Goal: Task Accomplishment & Management: Complete application form

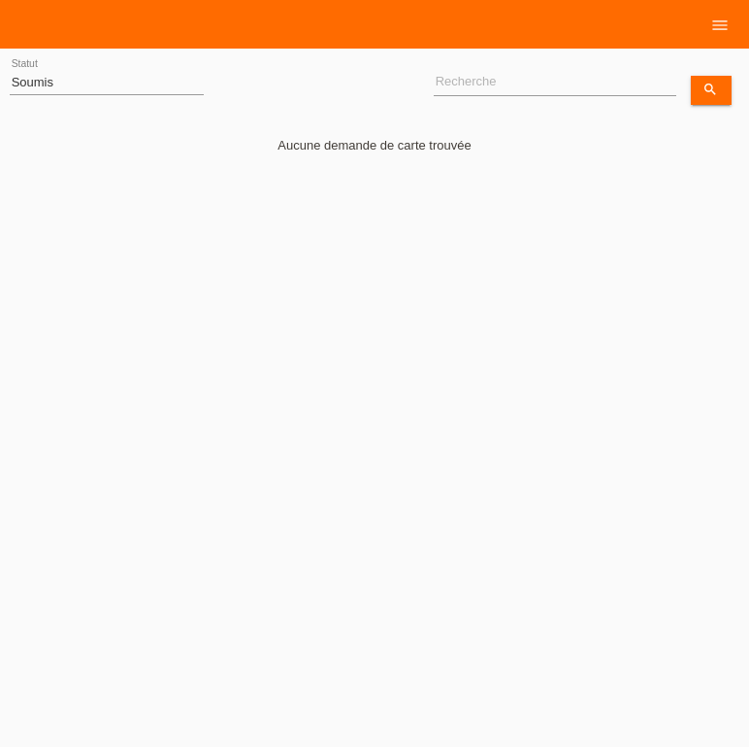
click at [233, 14] on nav "Clients 18 Achats Demandes de cartes Courriel Support menu" at bounding box center [374, 24] width 749 height 49
click at [325, 135] on div "Aucune demande de carte trouvée" at bounding box center [375, 131] width 730 height 44
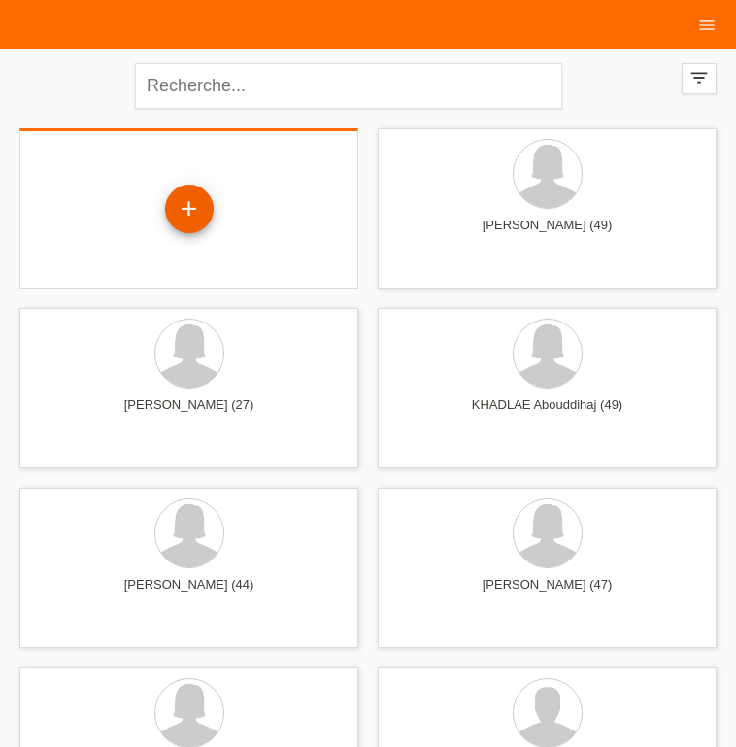
click at [165, 192] on div "+" at bounding box center [189, 208] width 49 height 49
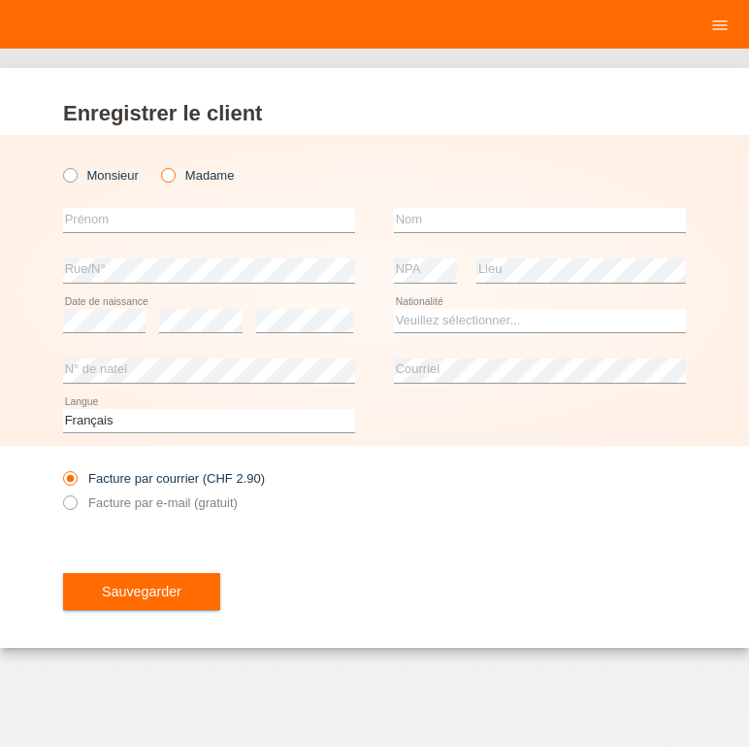
click at [158, 165] on icon at bounding box center [158, 165] width 0 height 0
click at [164, 172] on input "Madame" at bounding box center [167, 174] width 13 height 13
radio input "true"
click at [122, 218] on input "text" at bounding box center [209, 220] width 292 height 24
type input "MAJA"
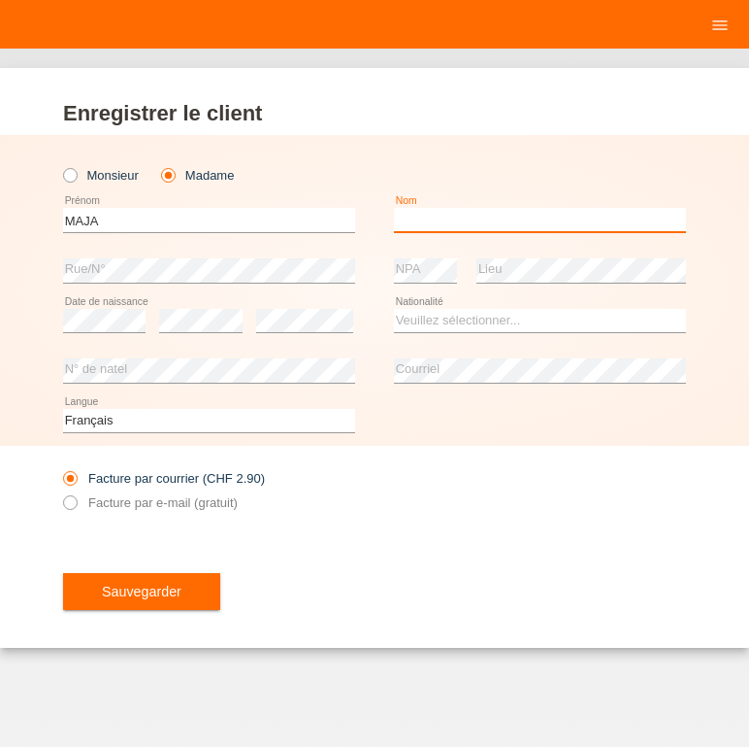
click at [426, 220] on input "text" at bounding box center [540, 220] width 292 height 24
type input "ATANASOVA"
click at [284, 302] on div "error" at bounding box center [304, 321] width 97 height 50
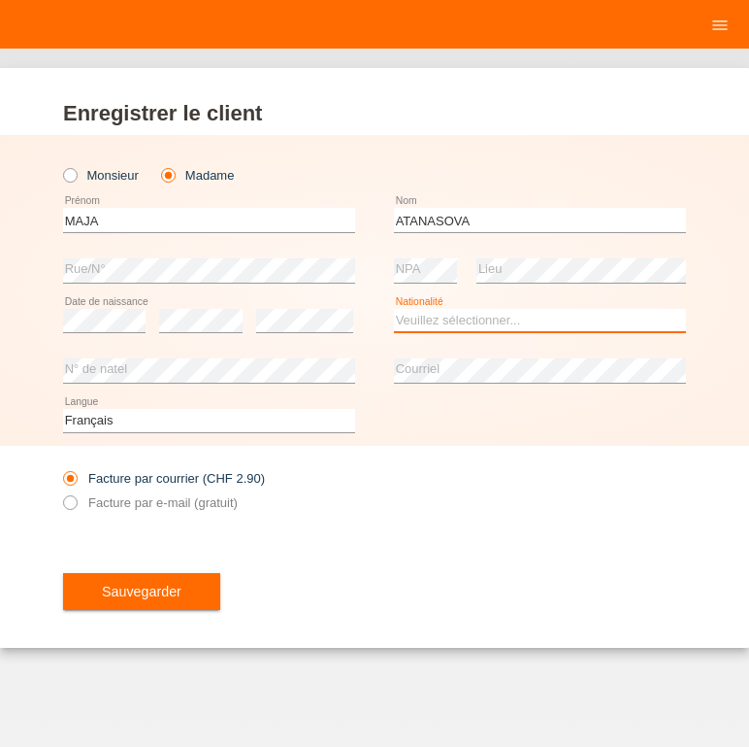
click at [394, 309] on select "Veuillez sélectionner... Suisse Allemagne Autriche Liechtenstein ------------ A…" at bounding box center [540, 320] width 292 height 23
select select "MK"
click at [0, 0] on option "Macédoine" at bounding box center [0, 0] width 0 height 0
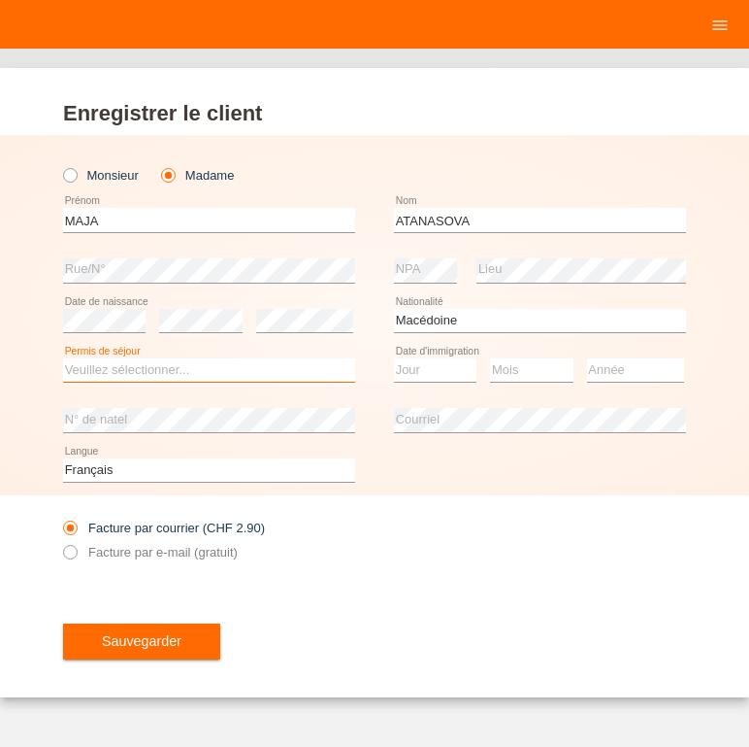
click at [63, 358] on select "Veuillez sélectionner... C B B - Statut de réfugié Autre" at bounding box center [209, 369] width 292 height 23
select select "B"
click at [0, 0] on option "B" at bounding box center [0, 0] width 0 height 0
click at [394, 358] on select "Jour 01 02 03 04 05 06 07 08 09 10 11" at bounding box center [435, 369] width 83 height 23
select select "23"
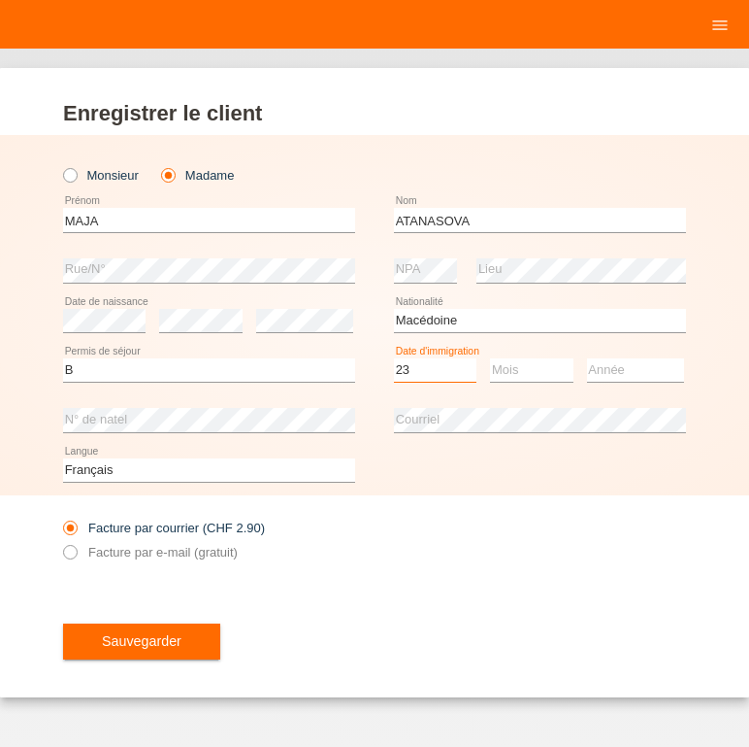
click at [0, 0] on option "23" at bounding box center [0, 0] width 0 height 0
click at [490, 358] on select "Mois 01 02 03 04 05 06 07 08 09 10 11" at bounding box center [531, 369] width 83 height 23
select select "03"
click at [0, 0] on option "03" at bounding box center [0, 0] width 0 height 0
click at [587, 358] on select "Année 2025 2024 2023 2022 2021 2020 2019 2018 2017 2016 2015 2014 2013 2012 201…" at bounding box center [635, 369] width 97 height 23
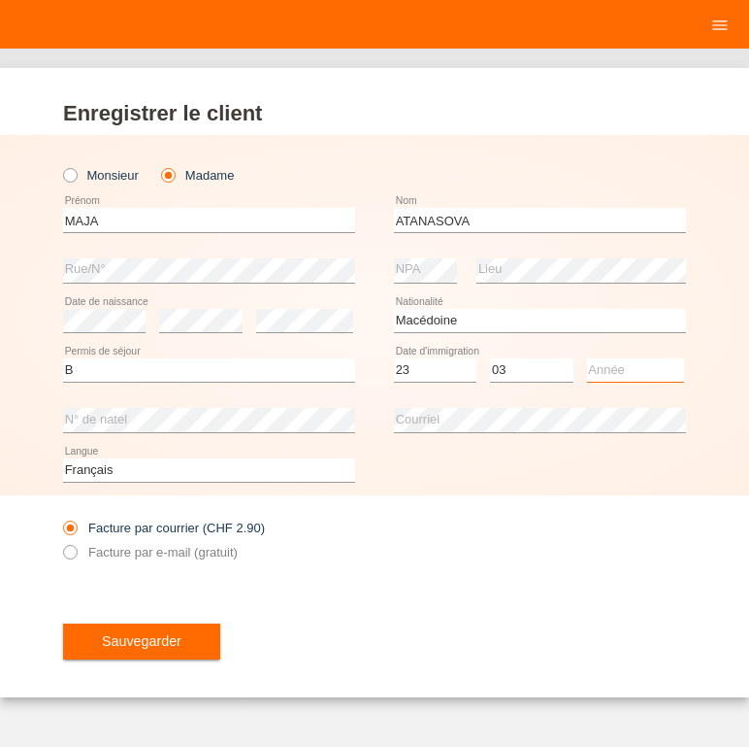
select select "2014"
click at [0, 0] on option "2014" at bounding box center [0, 0] width 0 height 0
drag, startPoint x: 74, startPoint y: 550, endPoint x: 101, endPoint y: 556, distance: 27.8
click at [60, 542] on icon at bounding box center [60, 542] width 0 height 0
click at [76, 548] on input "Facture par e-mail (gratuit)" at bounding box center [69, 557] width 13 height 24
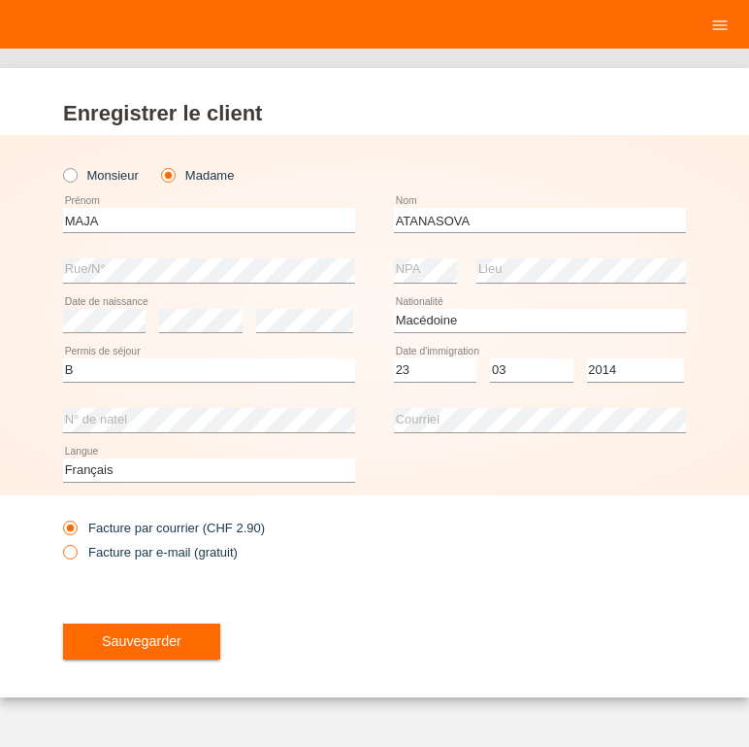
radio input "true"
click at [131, 648] on span "Sauvegarder" at bounding box center [142, 641] width 80 height 16
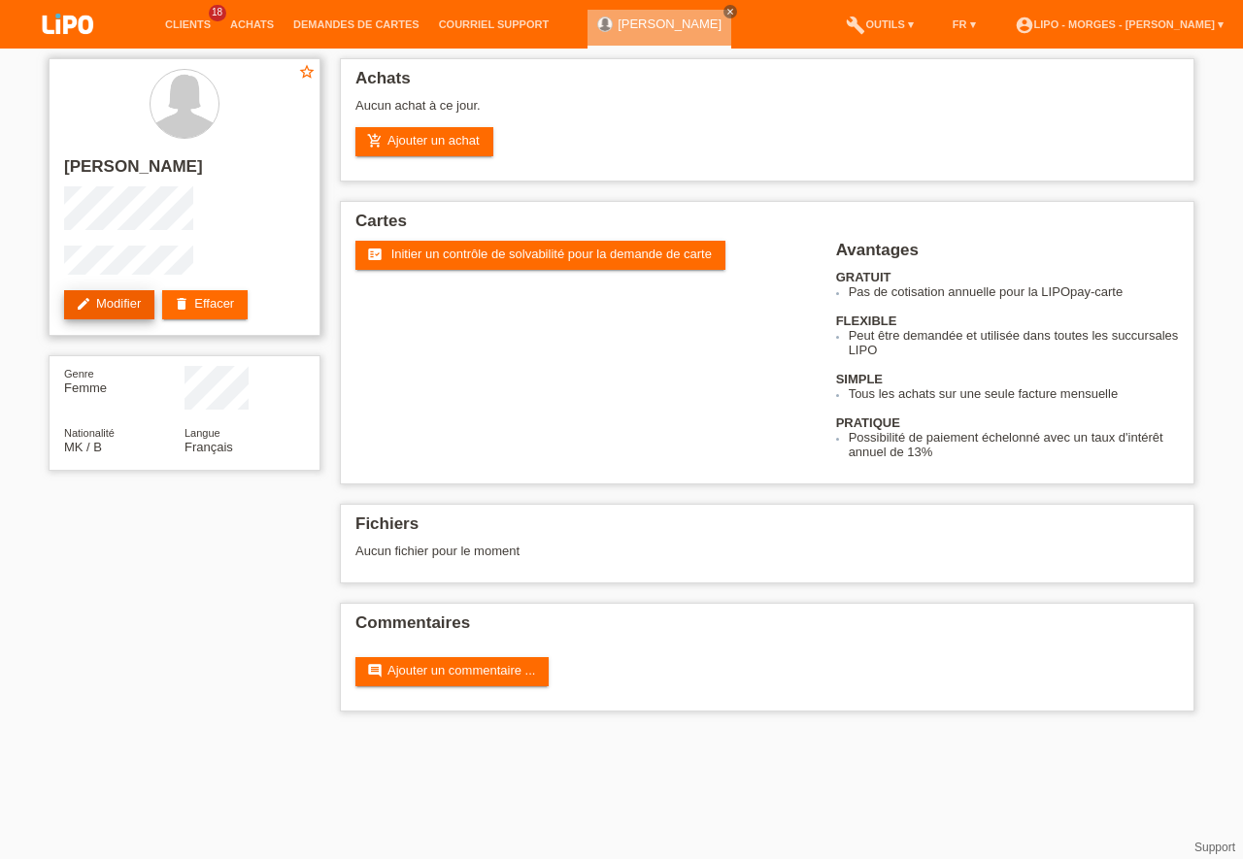
click at [126, 291] on link "edit Modifier" at bounding box center [109, 304] width 90 height 29
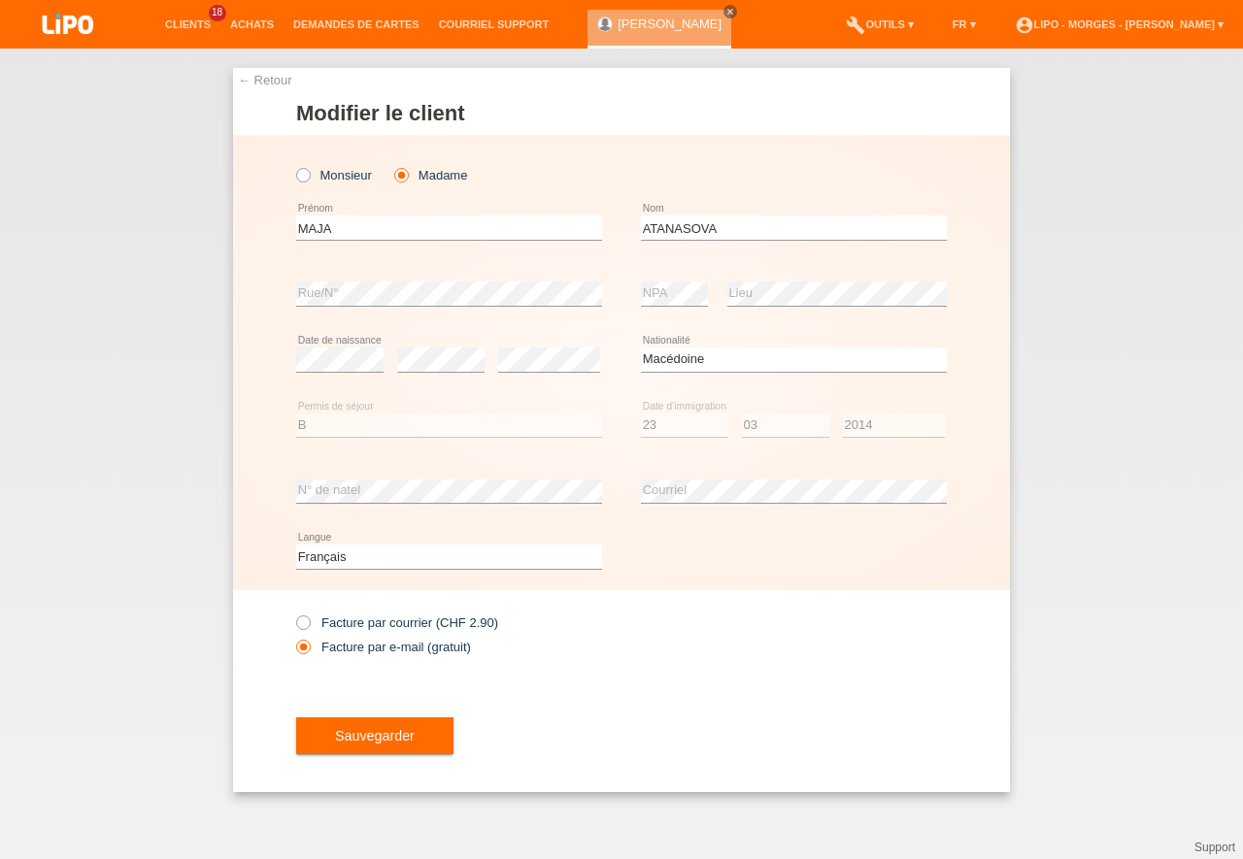
select select "MK"
select select "B"
select select "23"
select select "03"
select select "2014"
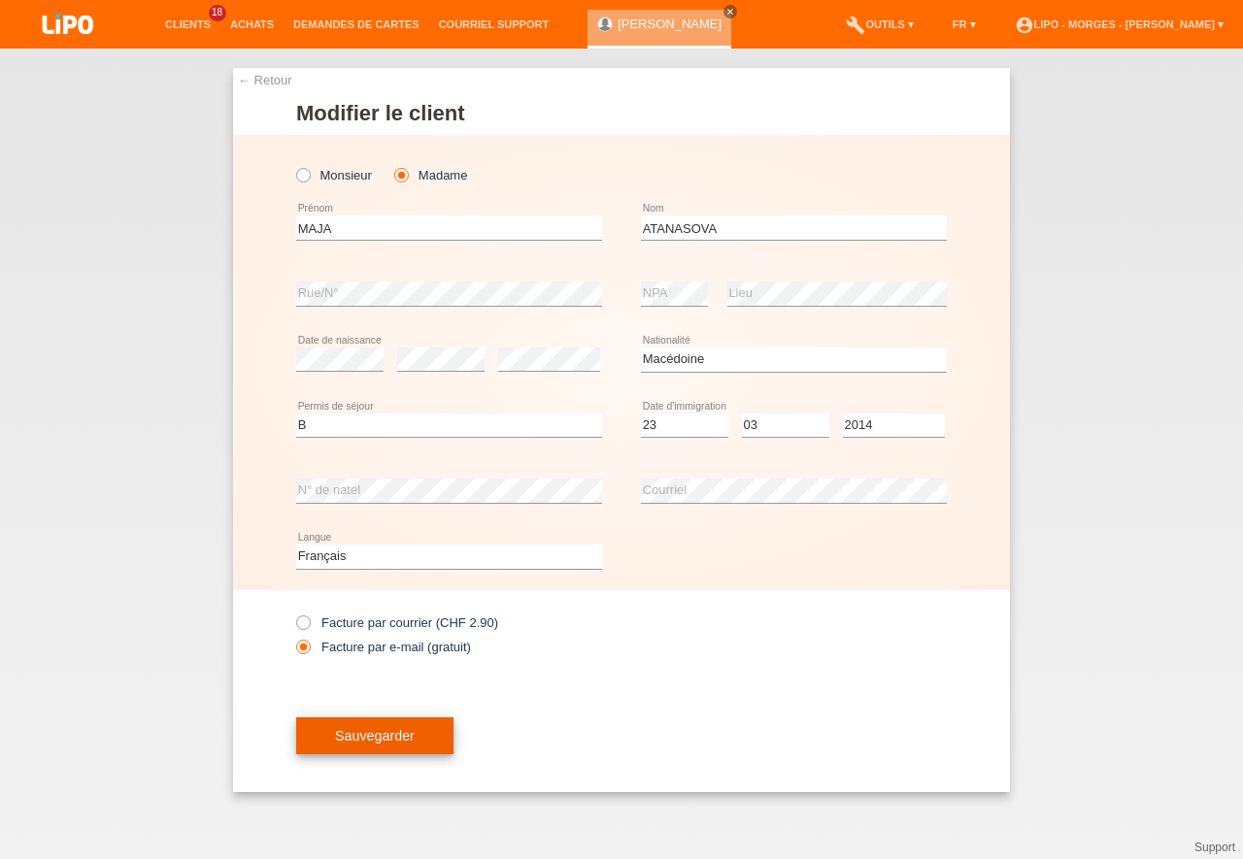
click at [385, 737] on span "Sauvegarder" at bounding box center [375, 736] width 80 height 16
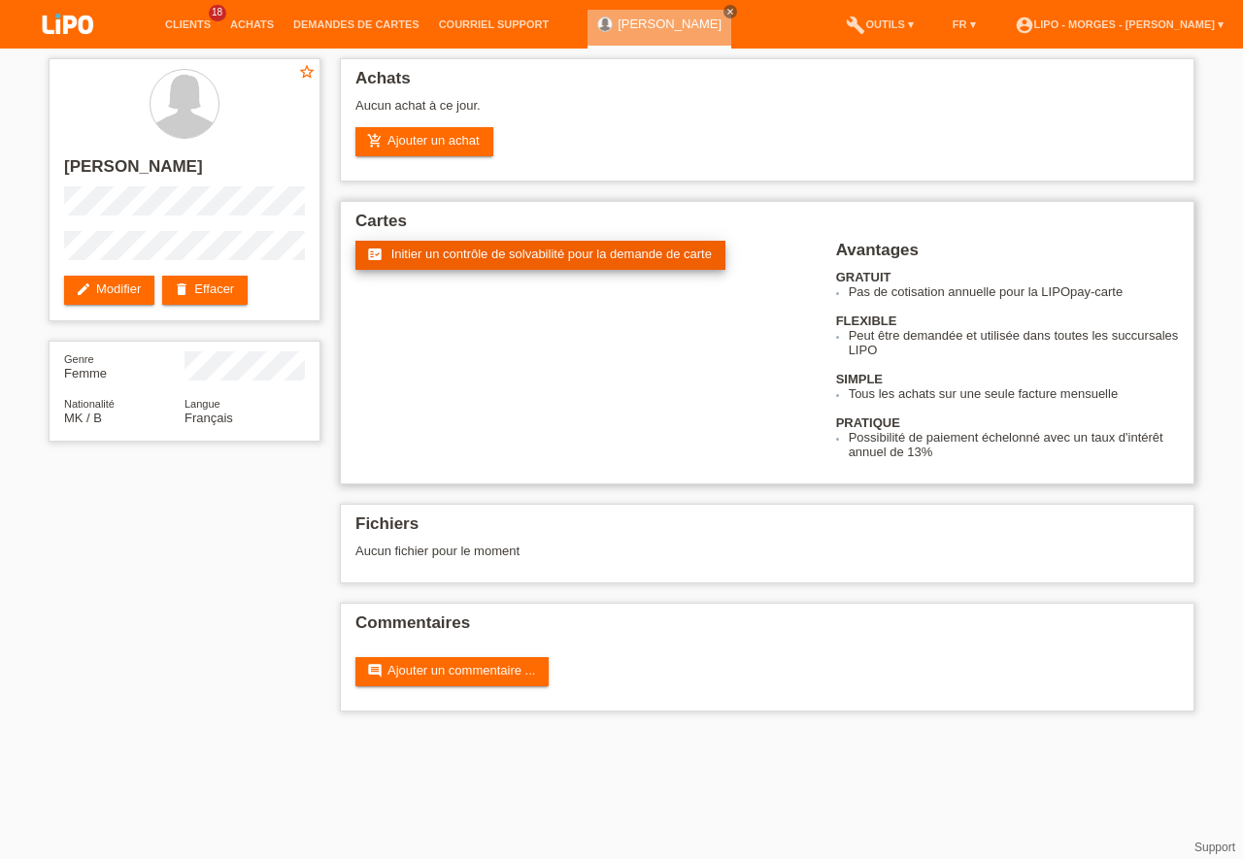
click at [505, 258] on span "Initier un contrôle de solvabilité pour la demande de carte" at bounding box center [551, 254] width 320 height 15
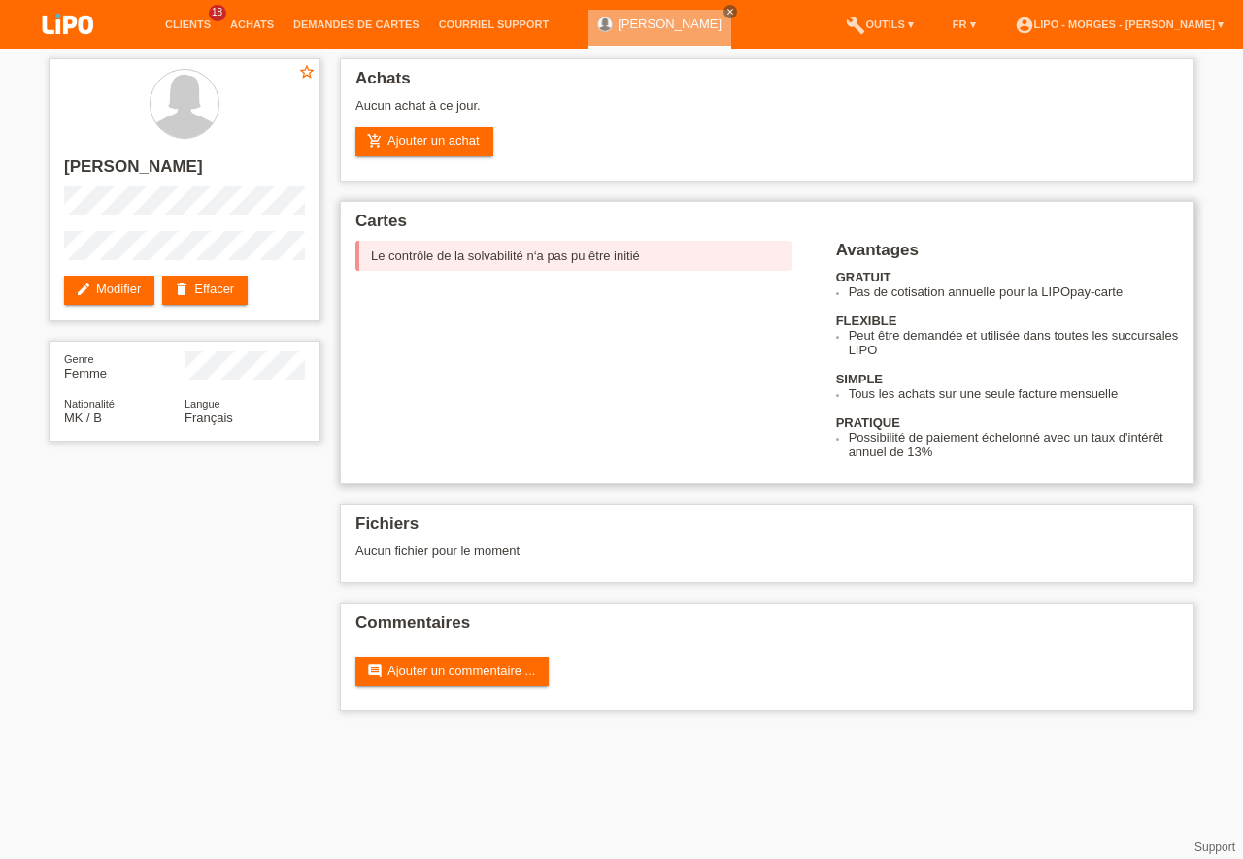
click at [459, 264] on div "Le contrôle de la solvabilité n‘a pas pu être initié" at bounding box center [573, 256] width 437 height 30
click at [216, 288] on link "delete Effacer" at bounding box center [204, 290] width 85 height 29
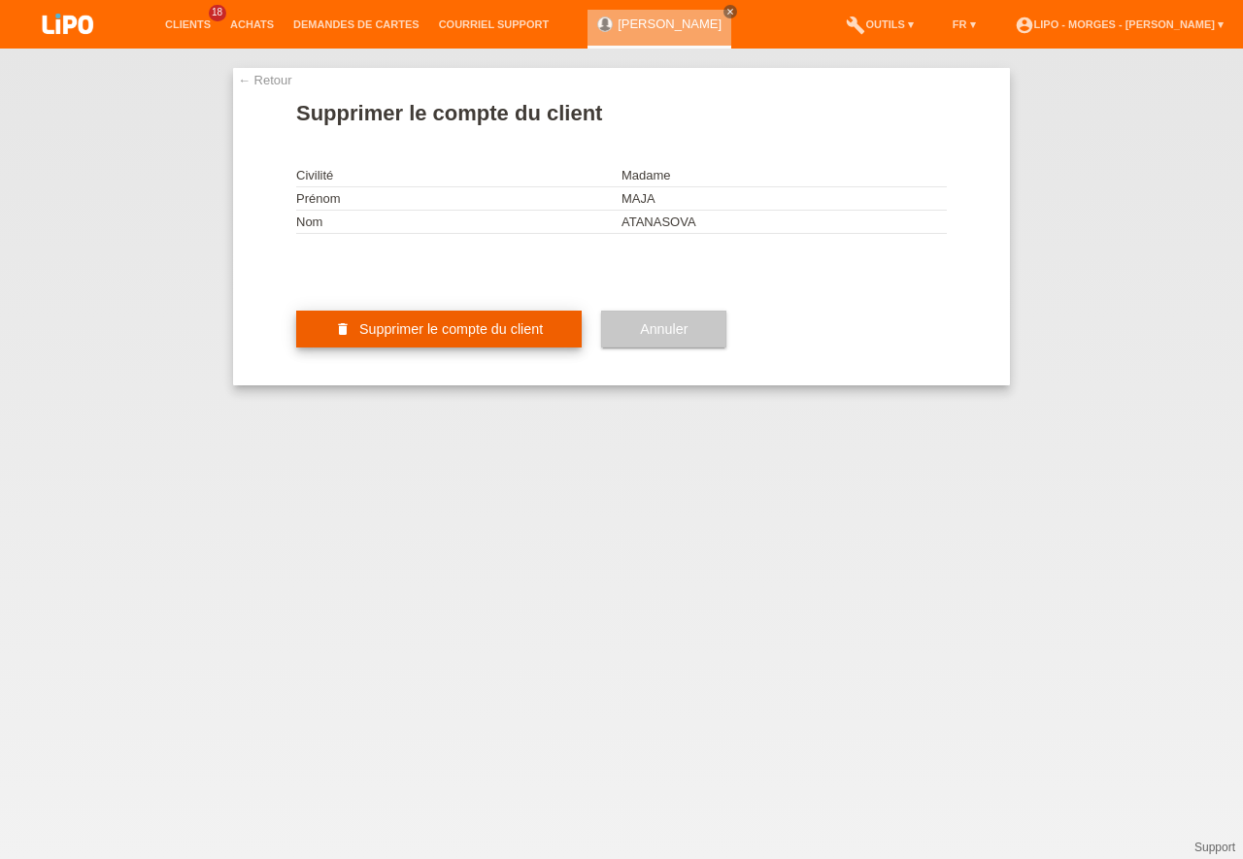
click at [422, 337] on span "Supprimer le compte du client" at bounding box center [450, 329] width 183 height 16
